Goal: Task Accomplishment & Management: Use online tool/utility

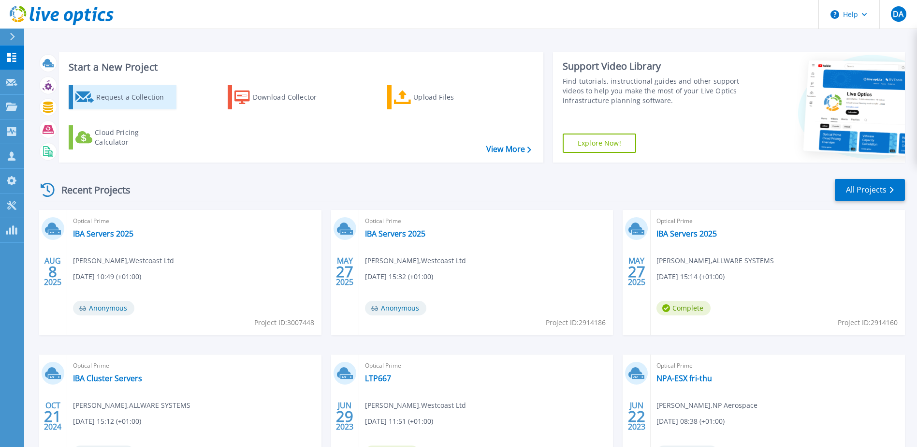
click at [118, 96] on div "Request a Collection" at bounding box center [134, 96] width 77 height 19
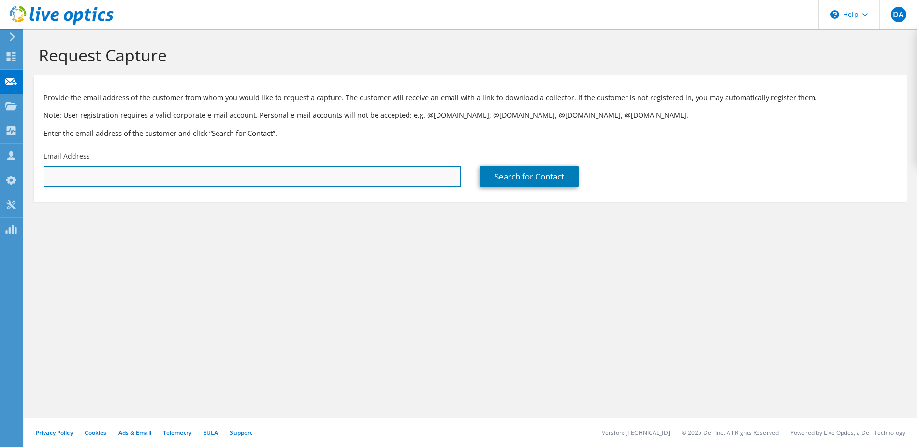
click at [75, 170] on input "text" at bounding box center [251, 176] width 417 height 21
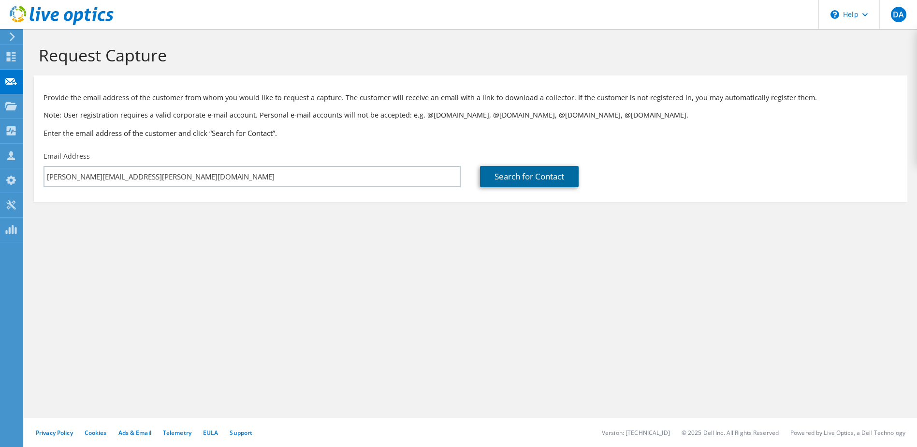
click at [519, 176] on link "Search for Contact" at bounding box center [529, 176] width 99 height 21
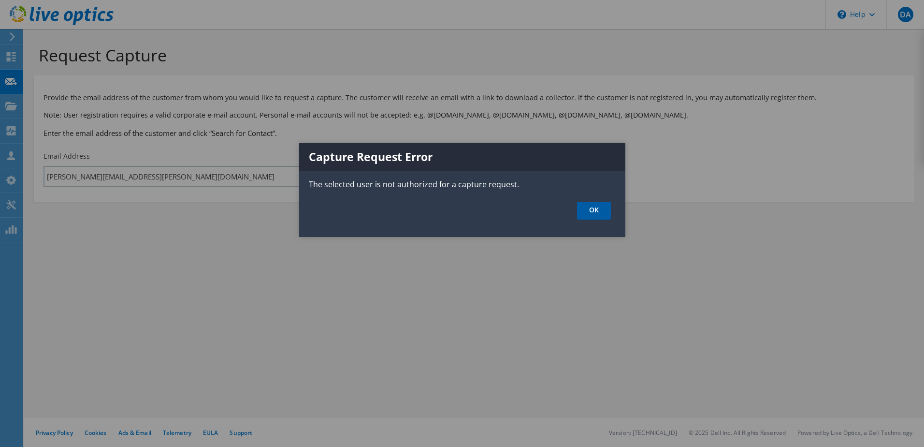
click at [599, 209] on link "OK" at bounding box center [594, 211] width 34 height 18
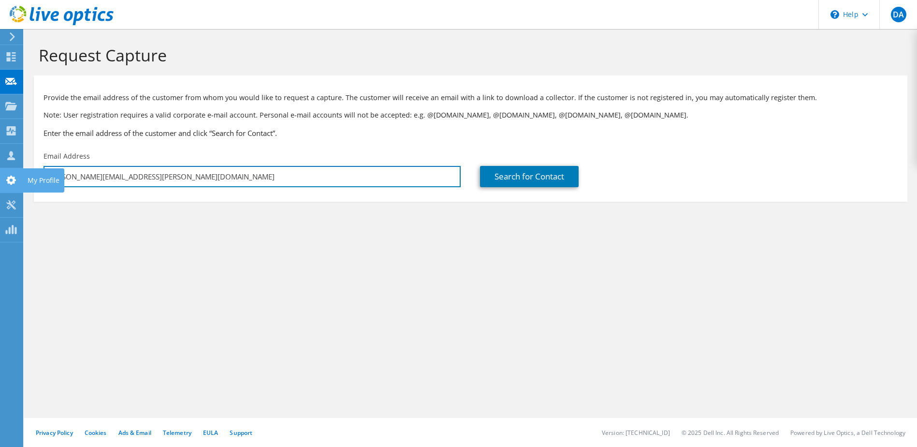
drag, startPoint x: 178, startPoint y: 180, endPoint x: 0, endPoint y: 175, distance: 178.4
click at [4, 176] on div "DA Channel Partner David Anthony david.anthony@westcoast.co.uk Westcoast Ltd My…" at bounding box center [458, 223] width 917 height 447
type input "d"
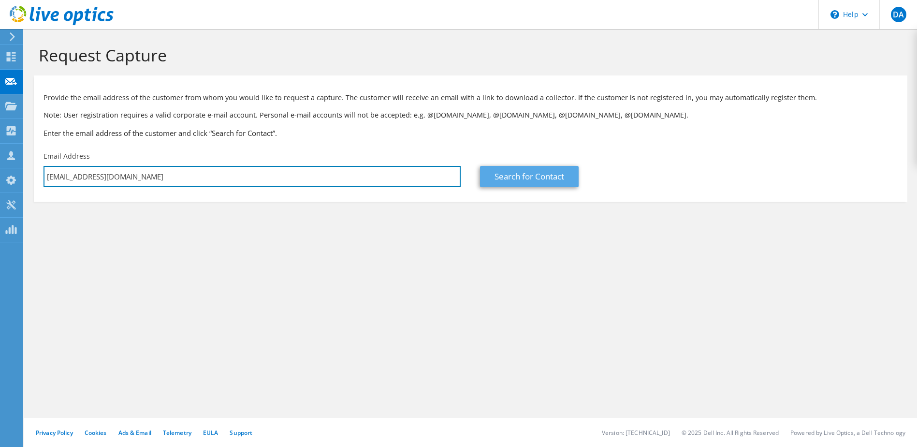
type input "test@test.com"
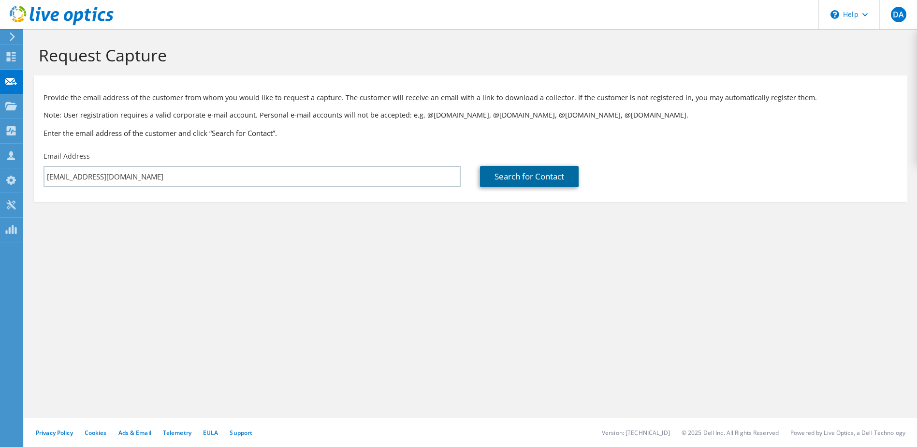
click at [552, 180] on link "Search for Contact" at bounding box center [529, 176] width 99 height 21
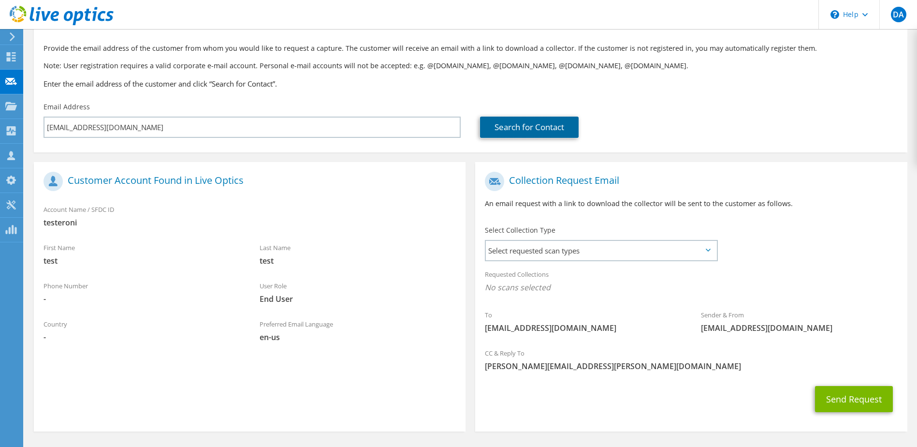
scroll to position [82, 0]
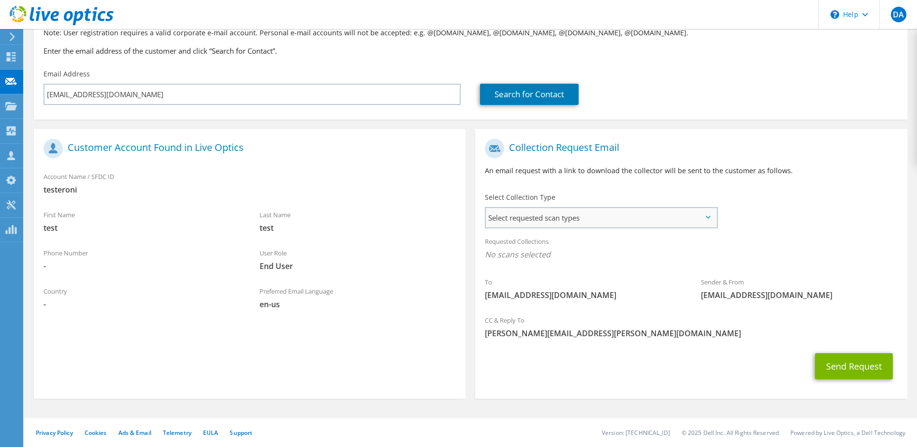
click at [706, 220] on span "Select requested scan types" at bounding box center [601, 217] width 230 height 19
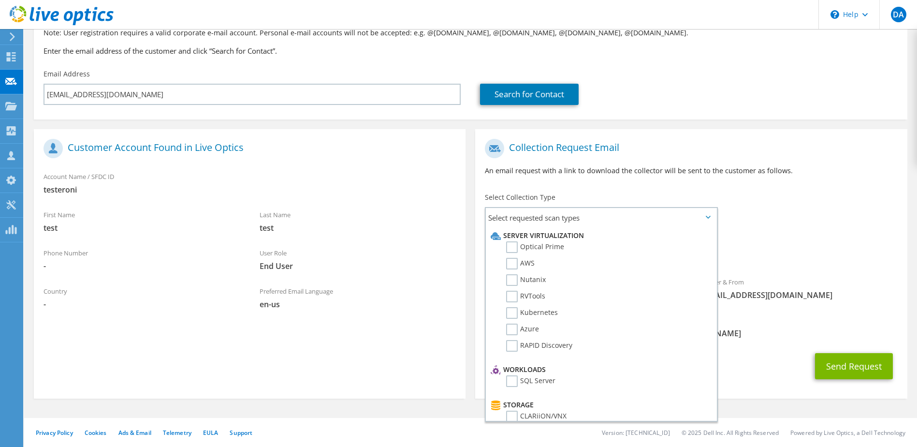
click at [818, 225] on div "To test@test.com Sender & From liveoptics@liveoptics.com" at bounding box center [691, 222] width 432 height 176
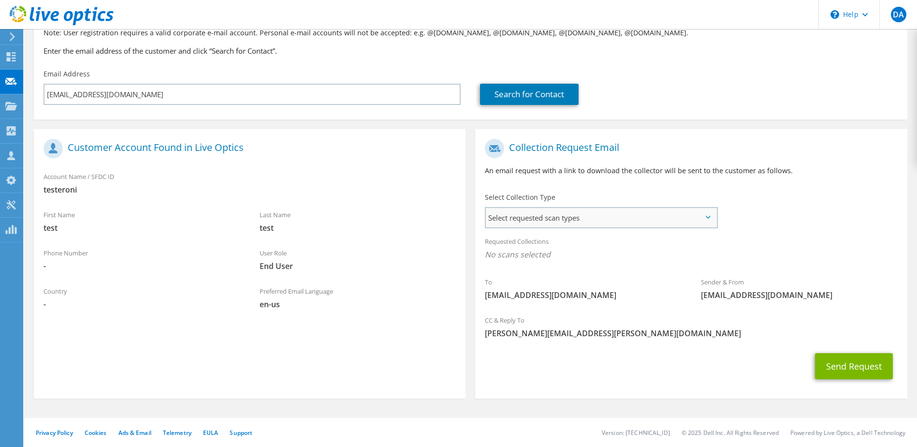
click at [660, 219] on span "Select requested scan types" at bounding box center [601, 217] width 230 height 19
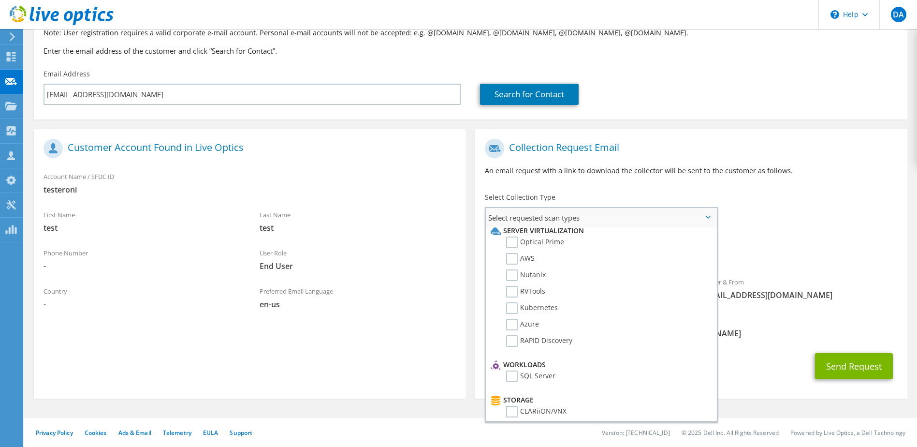
scroll to position [0, 0]
click at [850, 159] on div "Collection Request Email An email request with a link to download the collector…" at bounding box center [691, 161] width 432 height 54
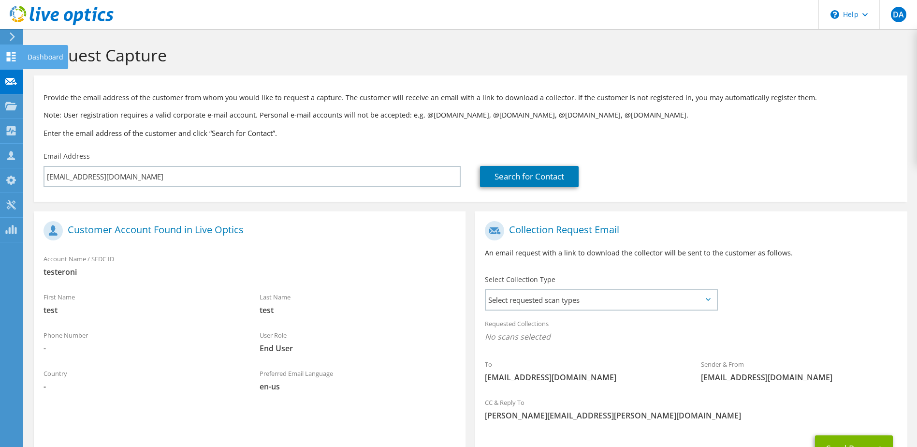
click at [8, 58] on use at bounding box center [11, 56] width 9 height 9
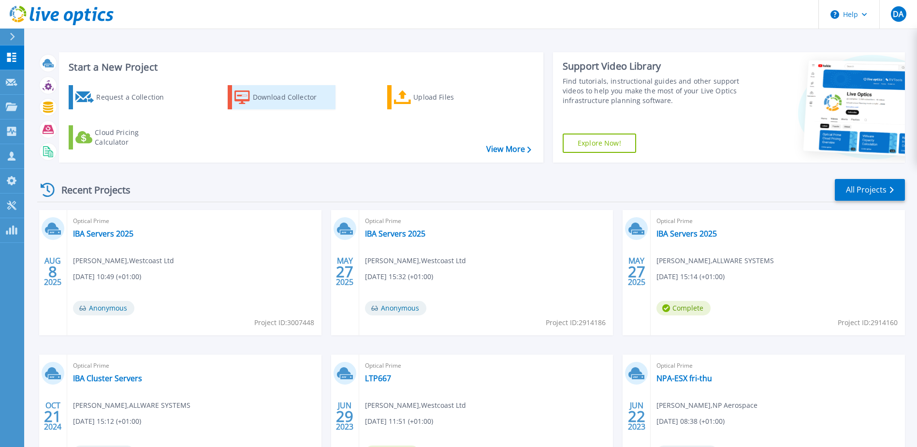
click at [271, 97] on div "Download Collector" at bounding box center [291, 96] width 77 height 19
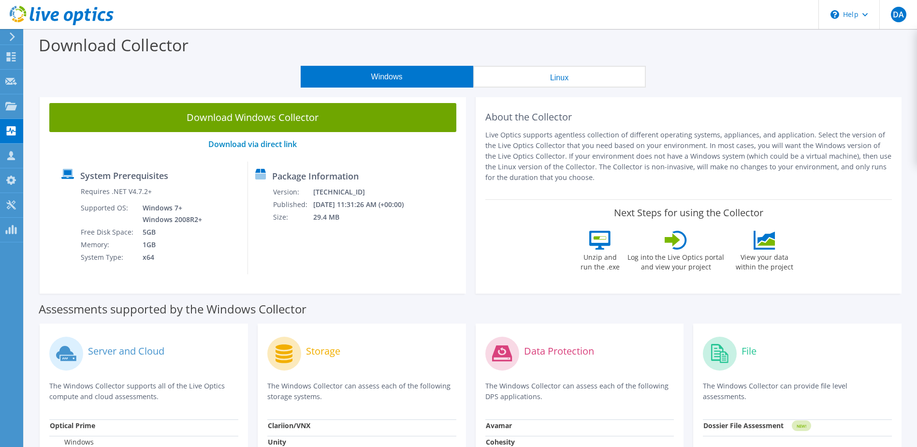
click at [569, 77] on button "Linux" at bounding box center [559, 77] width 173 height 22
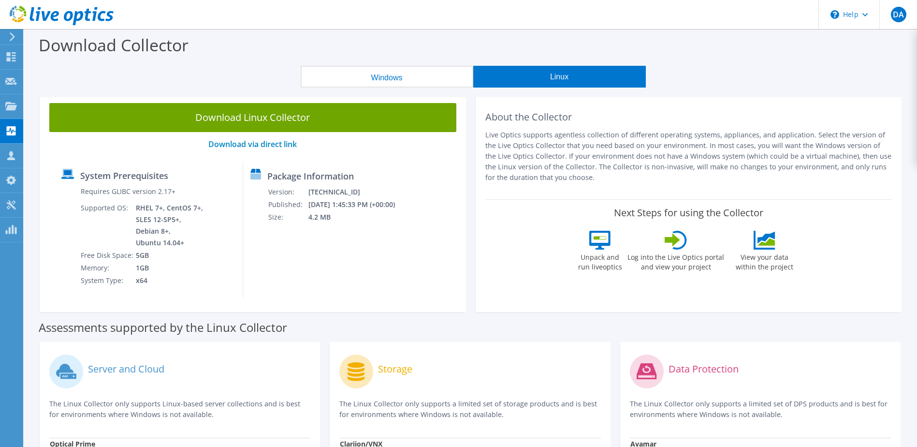
click at [391, 79] on button "Windows" at bounding box center [387, 77] width 173 height 22
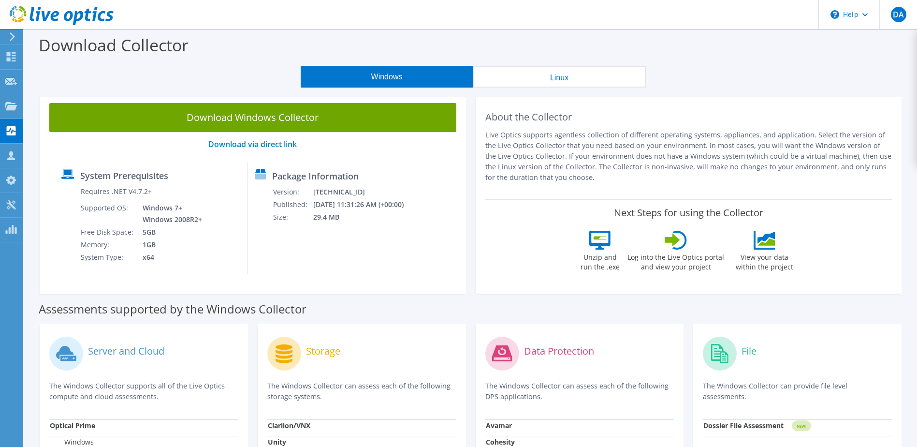
click at [528, 84] on button "Linux" at bounding box center [559, 77] width 173 height 22
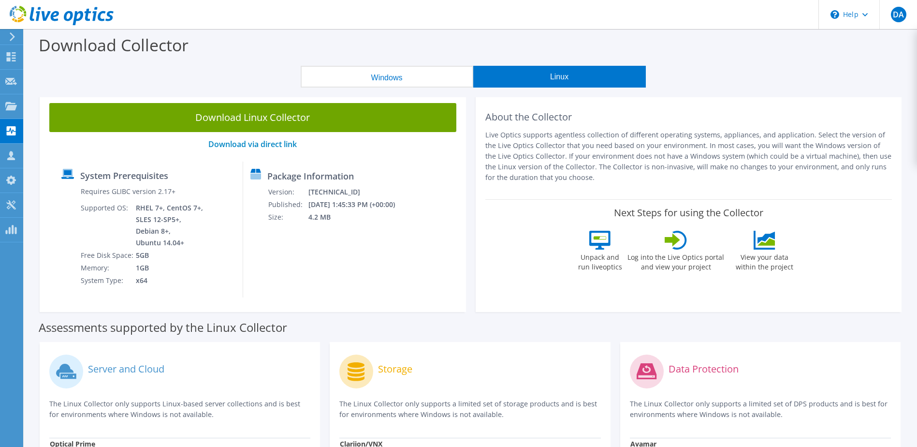
click at [381, 79] on button "Windows" at bounding box center [387, 77] width 173 height 22
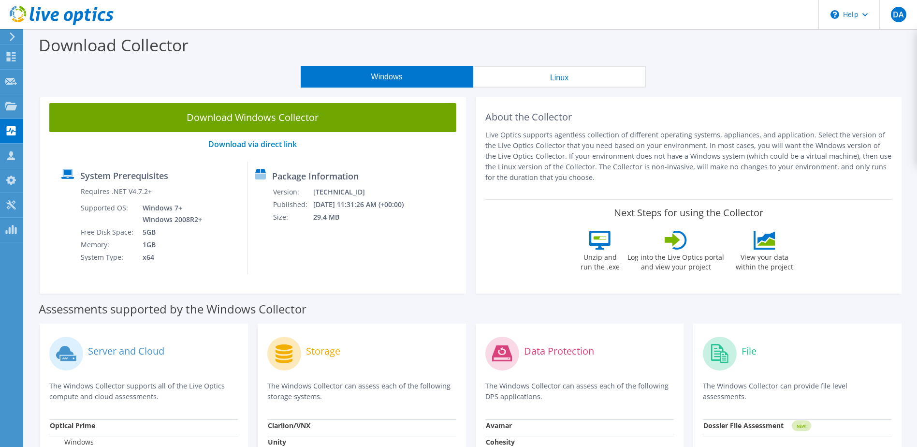
click at [577, 76] on button "Linux" at bounding box center [559, 77] width 173 height 22
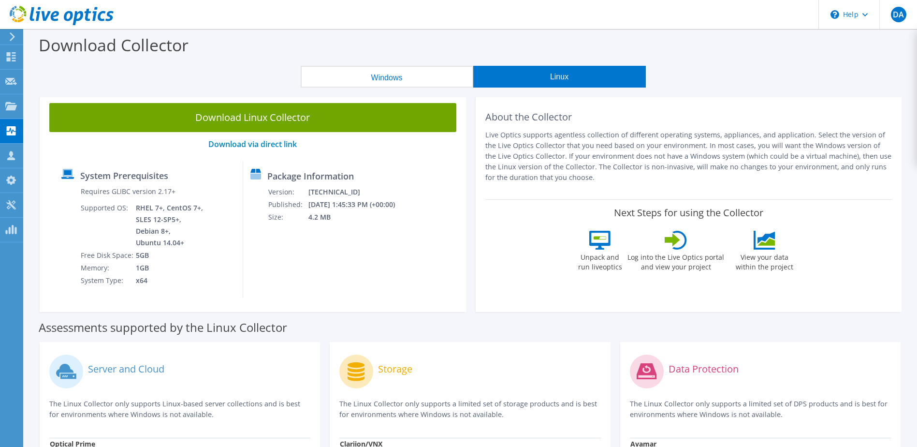
click at [382, 76] on button "Windows" at bounding box center [387, 77] width 173 height 22
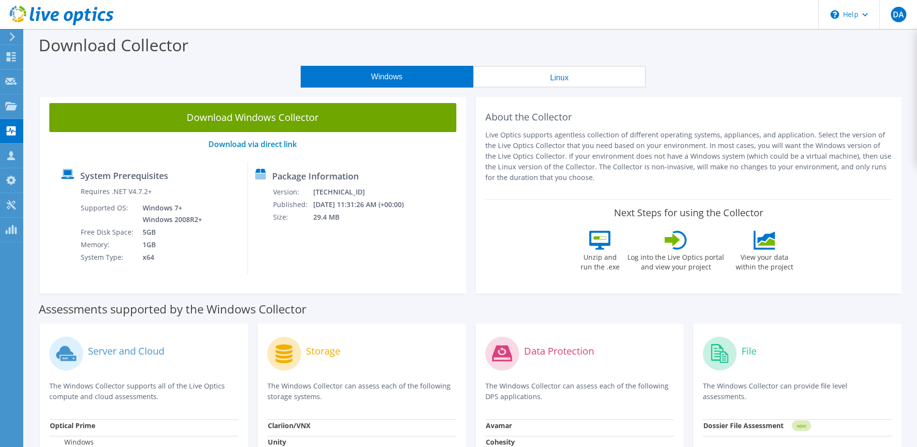
click at [546, 84] on button "Linux" at bounding box center [559, 77] width 173 height 22
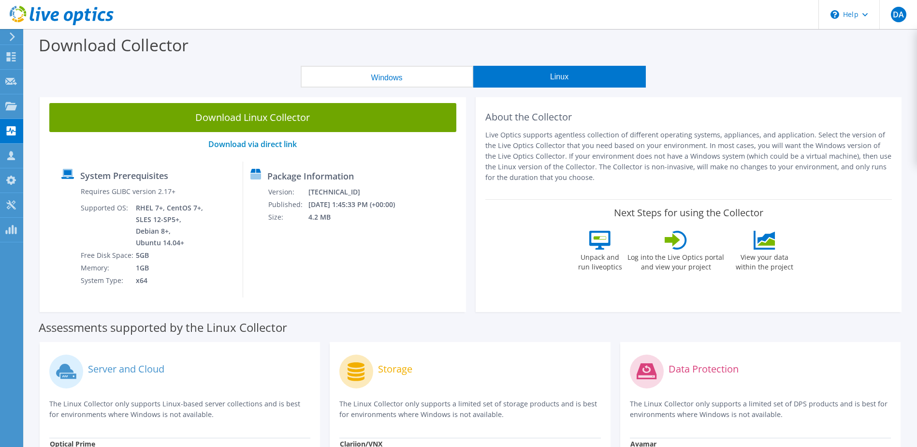
click at [375, 74] on button "Windows" at bounding box center [387, 77] width 173 height 22
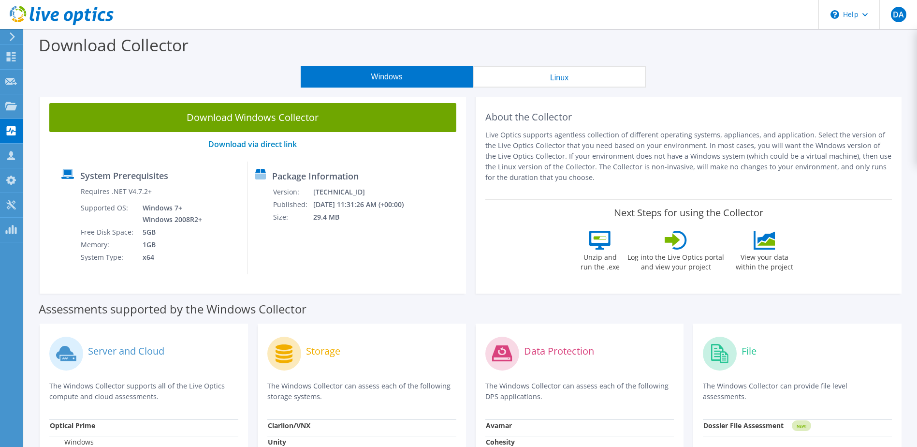
click at [521, 75] on button "Linux" at bounding box center [559, 77] width 173 height 22
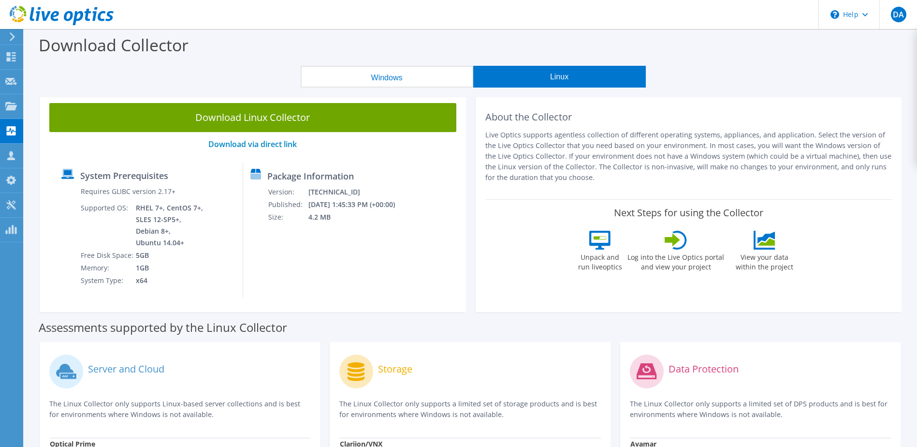
click at [389, 75] on button "Windows" at bounding box center [387, 77] width 173 height 22
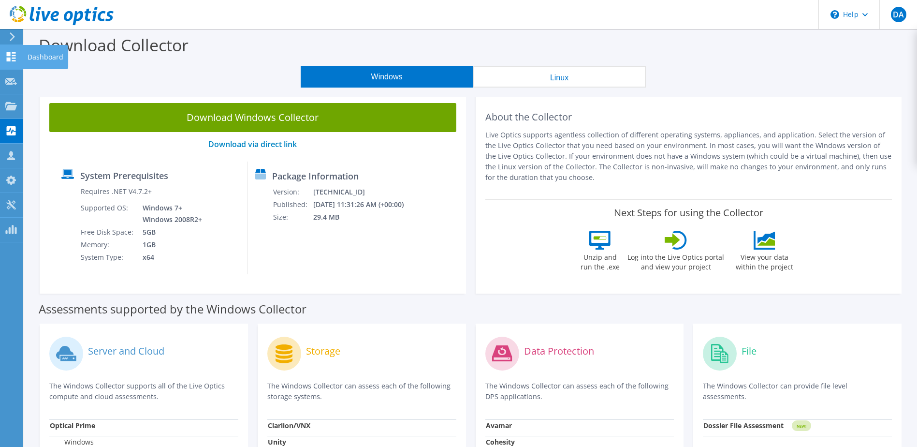
click at [10, 54] on use at bounding box center [11, 56] width 9 height 9
click at [9, 57] on icon at bounding box center [11, 56] width 12 height 9
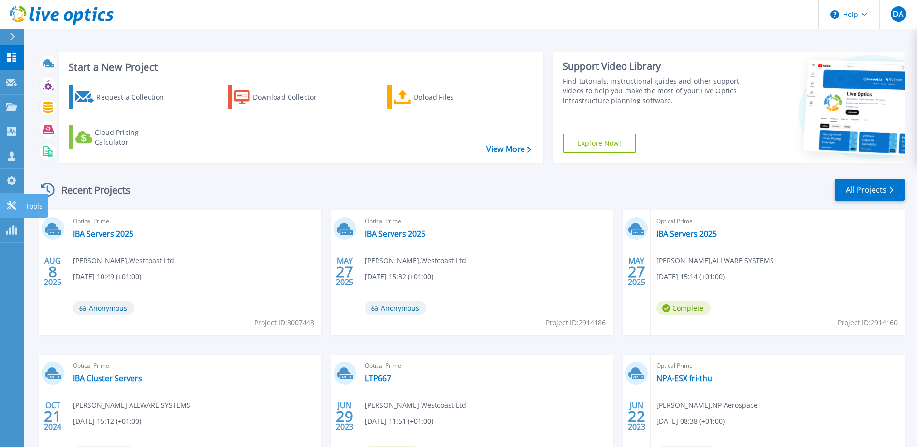
click at [9, 204] on icon at bounding box center [11, 205] width 9 height 9
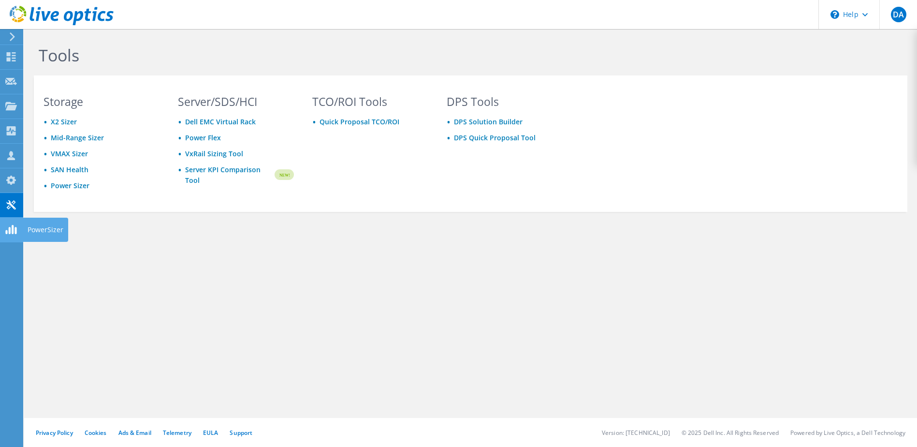
click at [12, 232] on use at bounding box center [10, 229] width 11 height 9
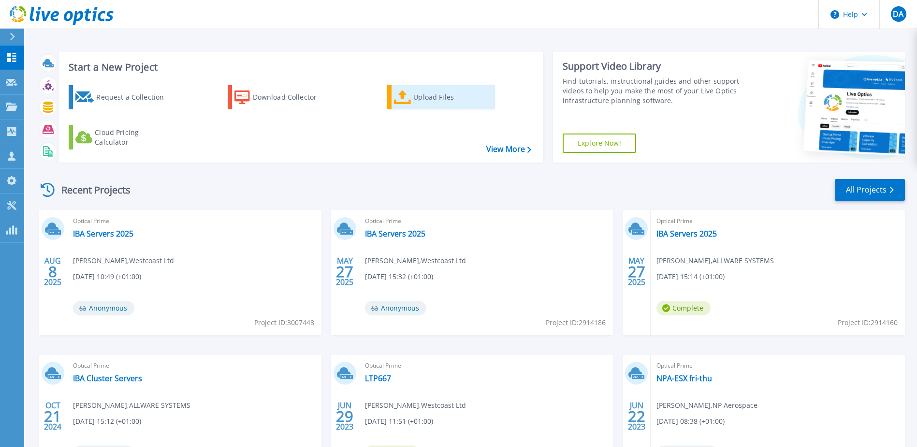
click at [408, 98] on icon at bounding box center [402, 97] width 17 height 14
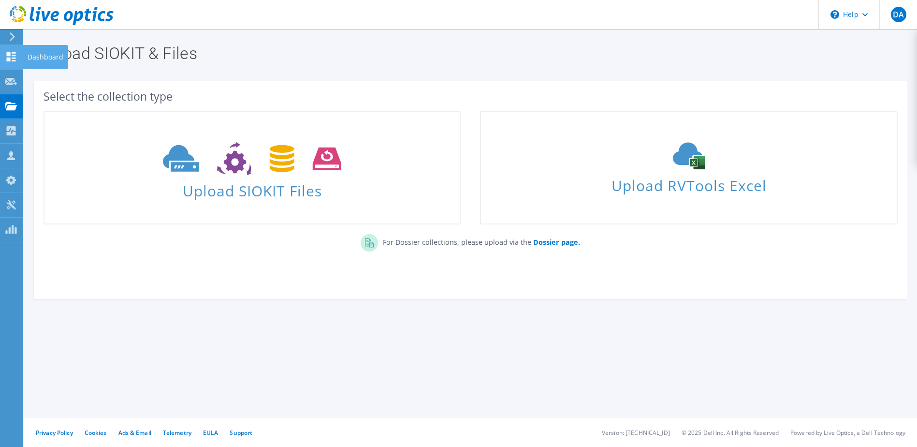
click at [8, 57] on icon at bounding box center [11, 56] width 12 height 9
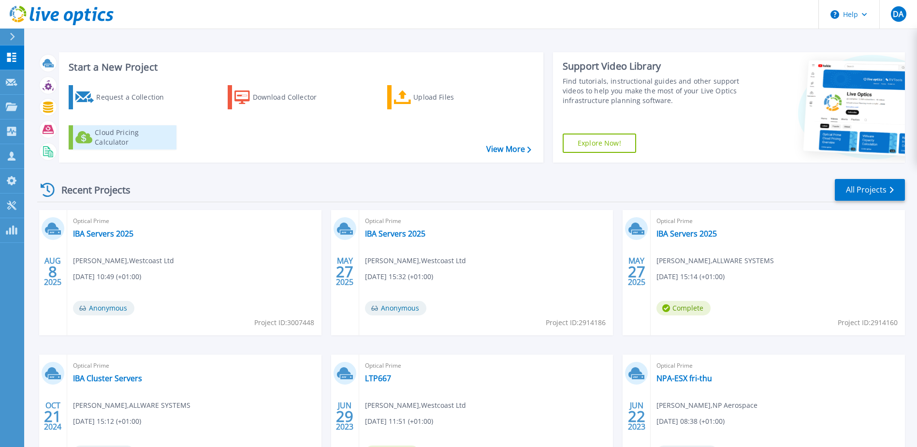
click at [110, 133] on div "Cloud Pricing Calculator" at bounding box center [133, 137] width 77 height 19
